Goal: Transaction & Acquisition: Purchase product/service

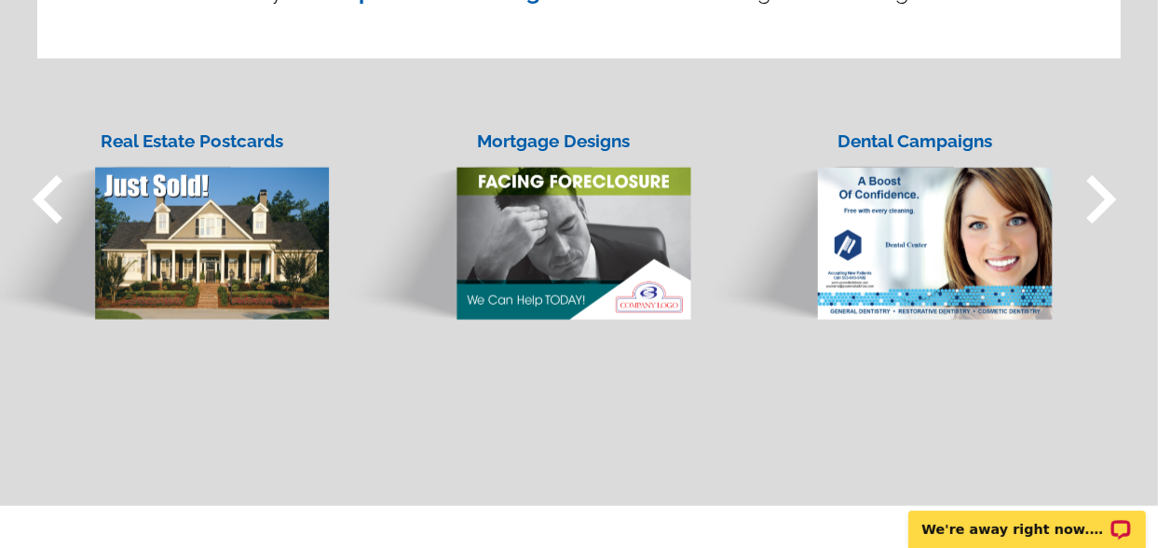
scroll to position [1614, 0]
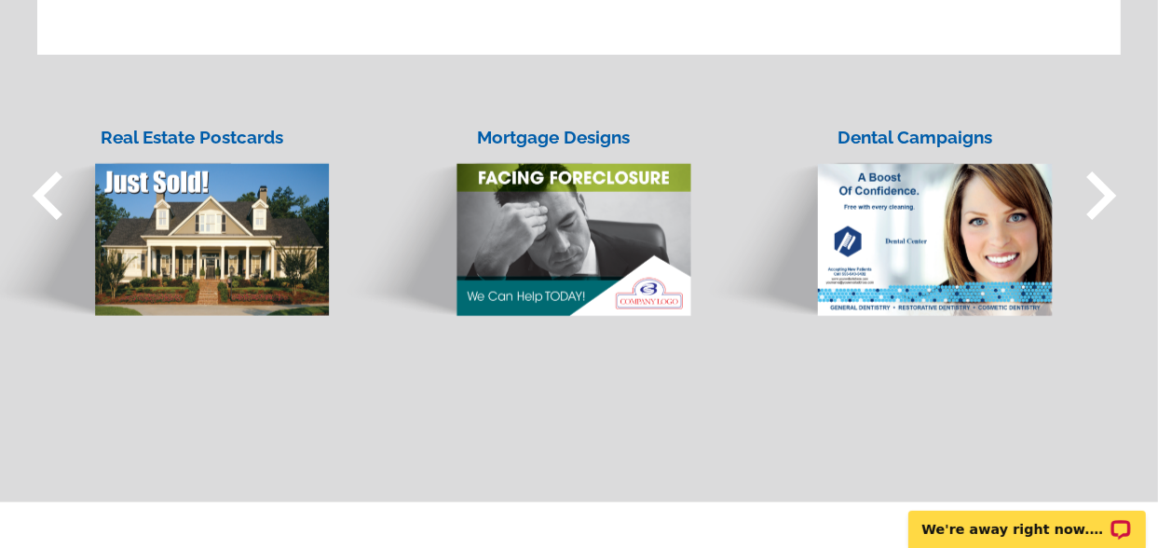
click at [186, 223] on img at bounding box center [153, 222] width 355 height 191
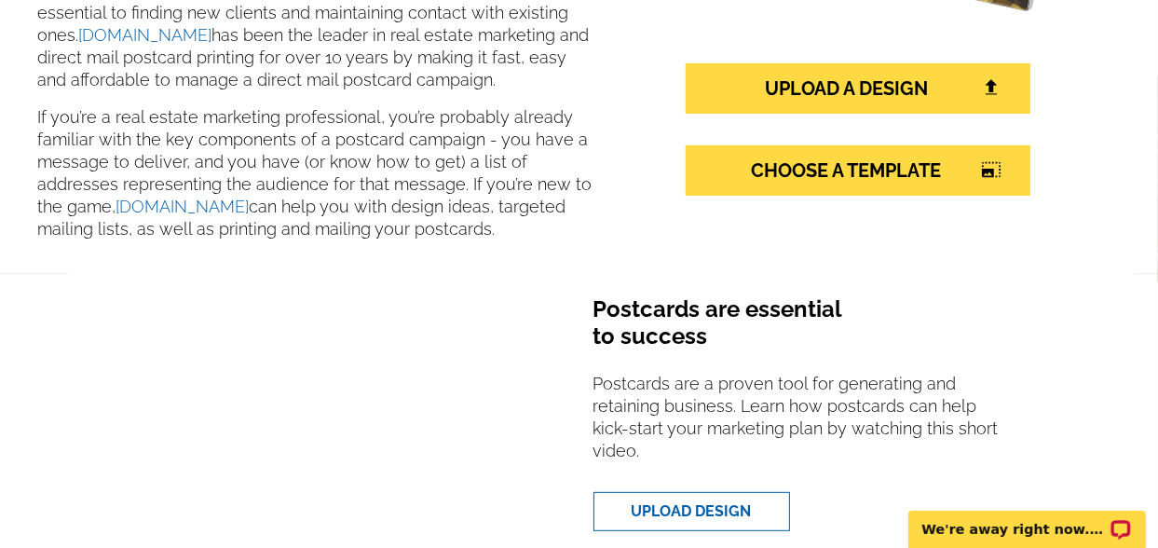
scroll to position [459, 0]
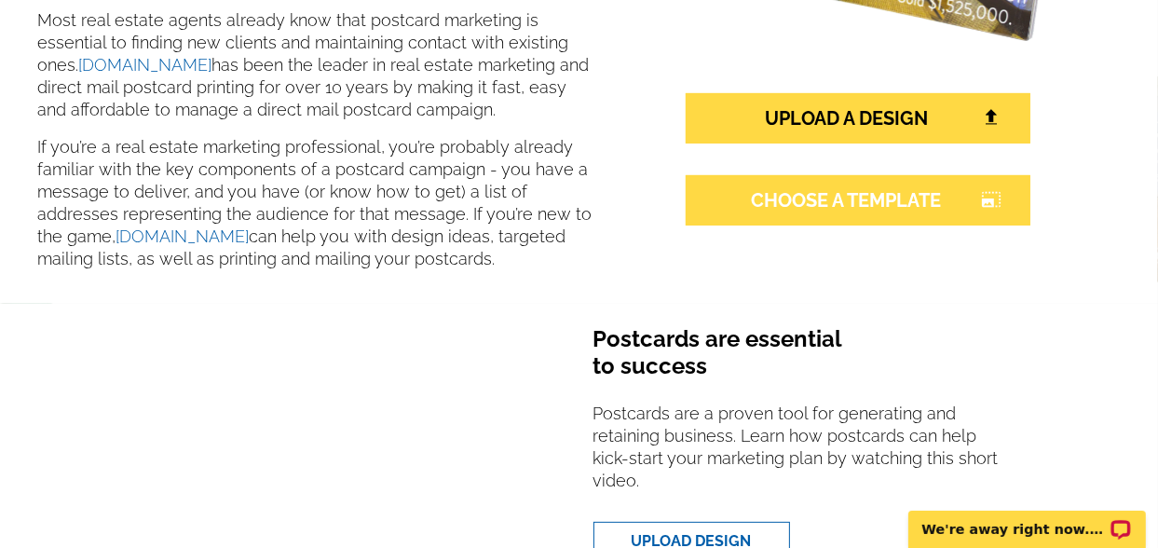
click at [857, 188] on link "CHOOSE A TEMPLATE photo_size_select_large" at bounding box center [858, 200] width 345 height 50
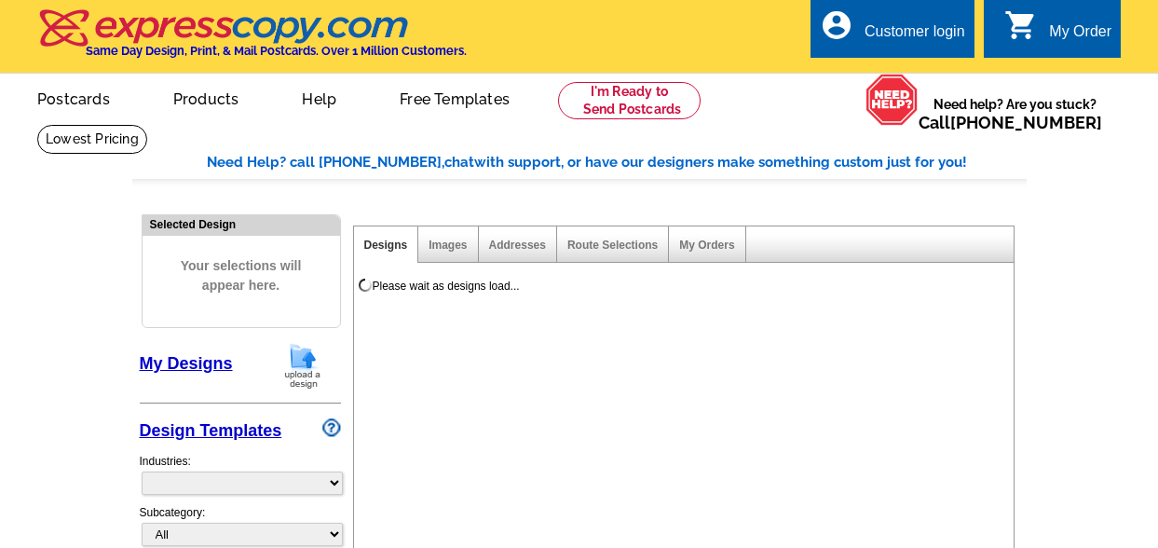
select select "1"
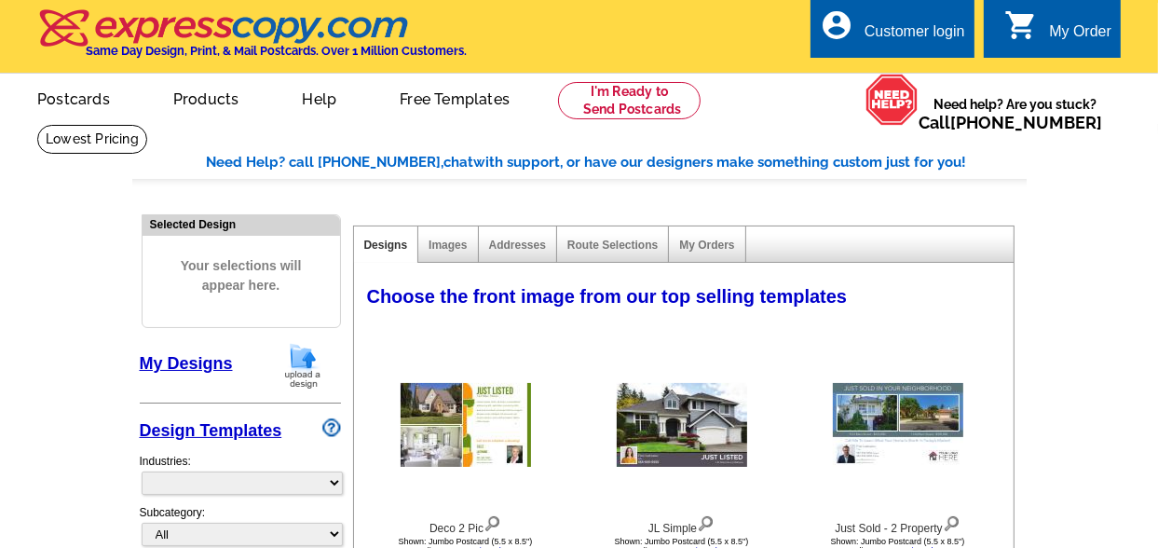
select select "785"
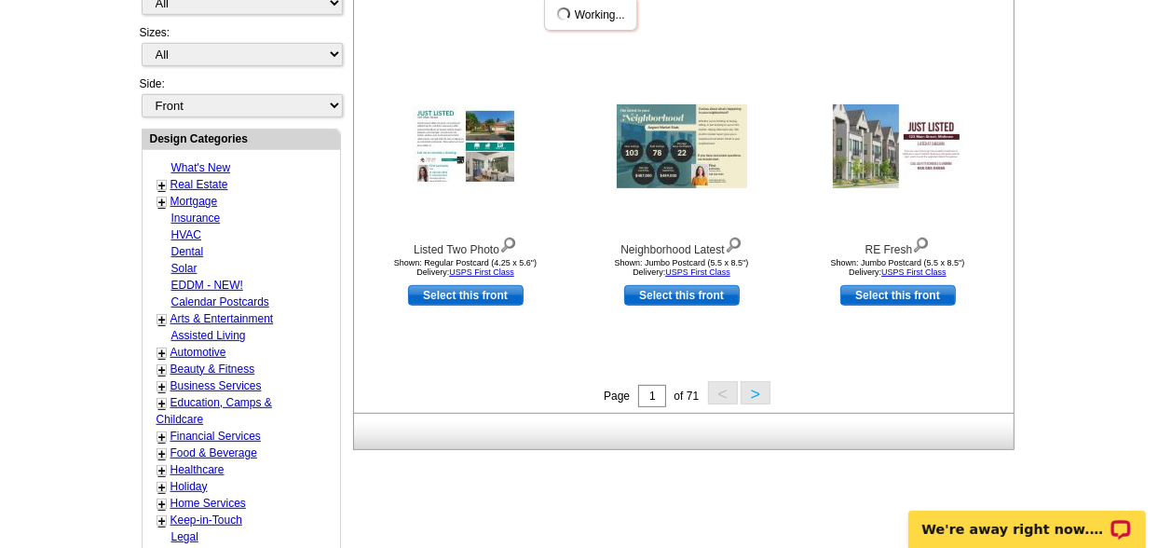
scroll to position [637, 0]
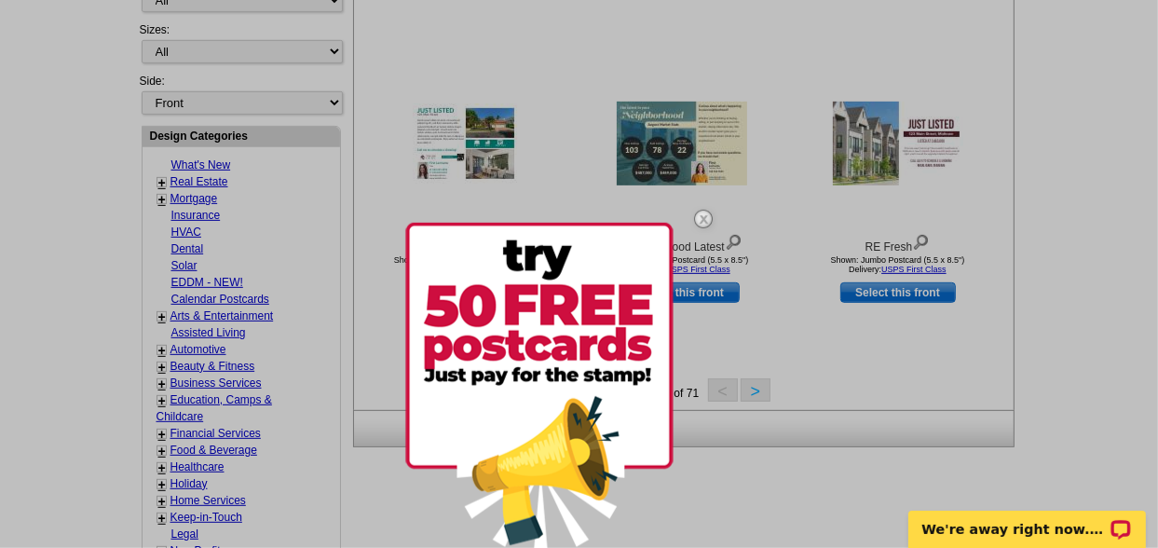
click at [704, 217] on img at bounding box center [704, 219] width 54 height 54
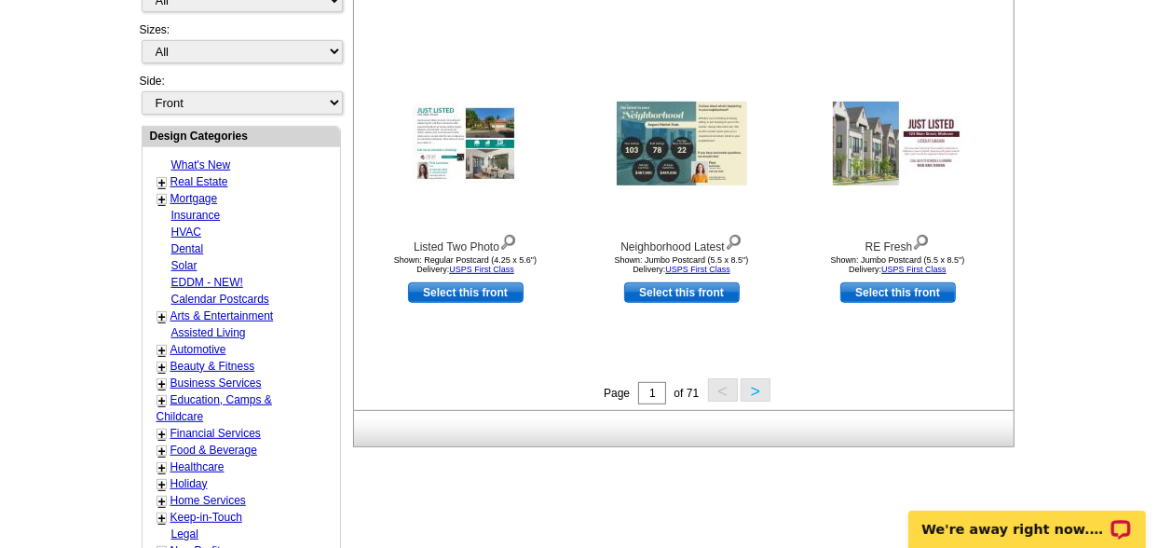
click at [750, 390] on button ">" at bounding box center [756, 389] width 30 height 23
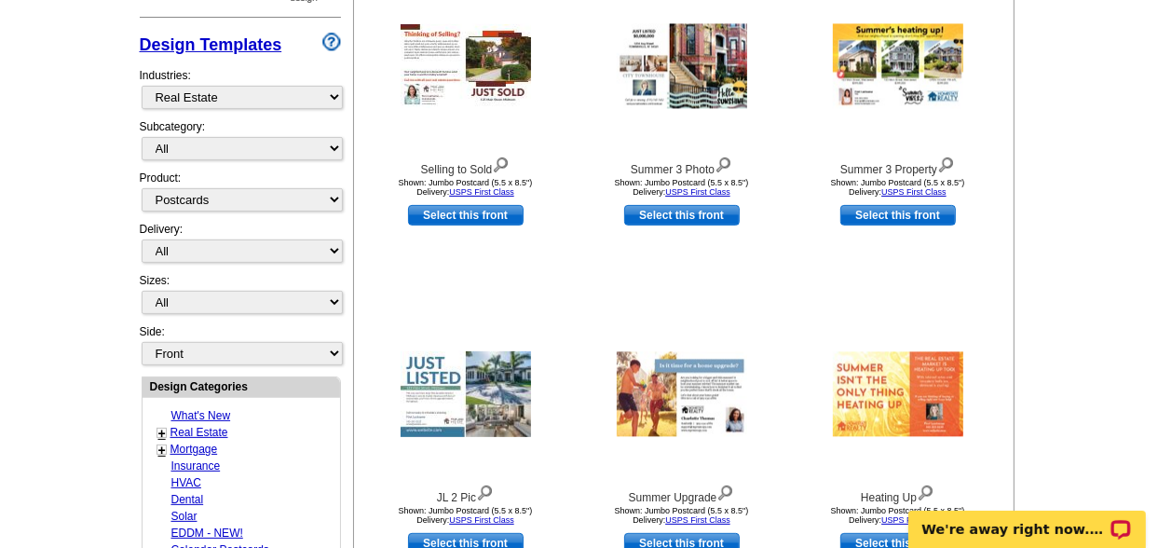
click at [750, 390] on div "Summer Upgrade Shown: Jumbo Postcard (5.5 x 8.5") Delivery: USPS First Class" at bounding box center [682, 418] width 214 height 224
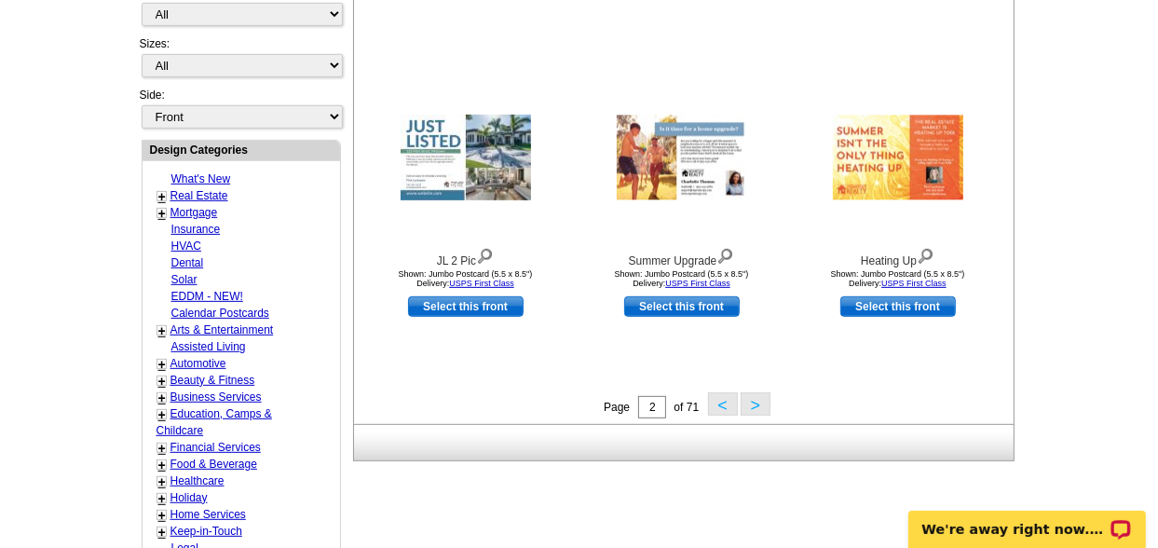
scroll to position [625, 0]
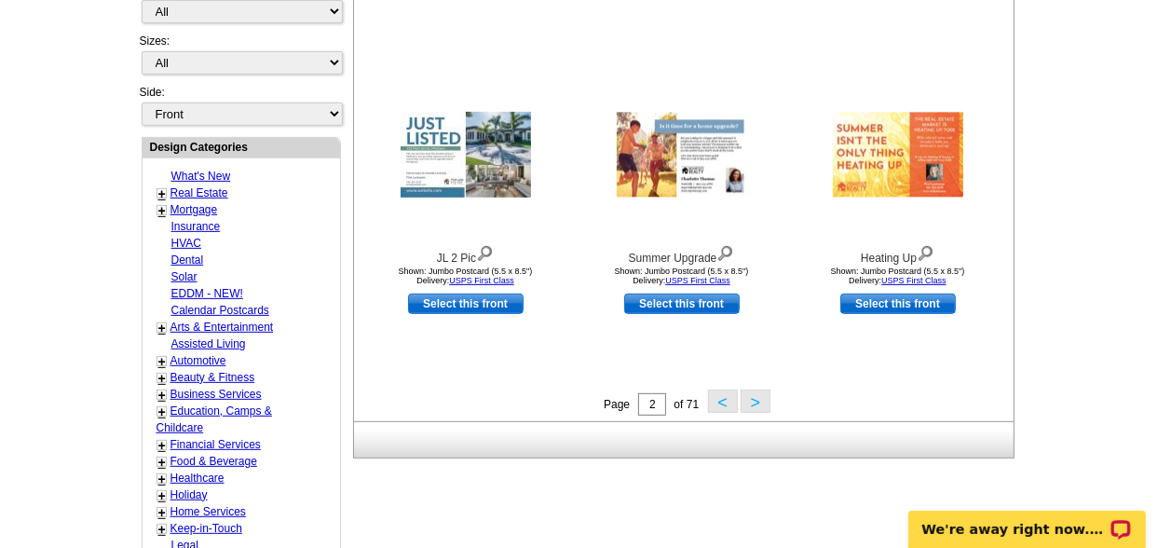
click at [772, 395] on div "Page 2 of 71 < >" at bounding box center [688, 404] width 660 height 28
